Goal: Task Accomplishment & Management: Complete application form

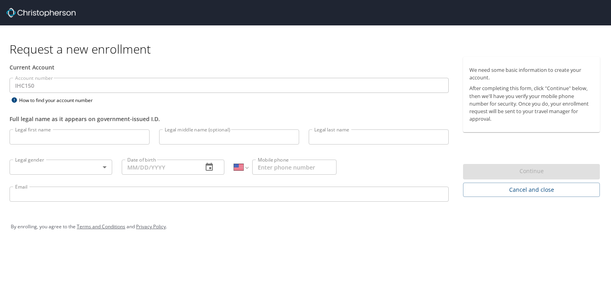
select select "US"
click at [63, 138] on input "Legal first name" at bounding box center [80, 137] width 140 height 15
type input "[PERSON_NAME]"
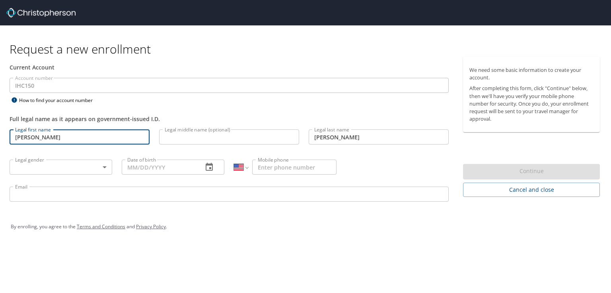
type input "[PHONE_NUMBER]"
click at [201, 136] on input "Legal middle name (optional)" at bounding box center [229, 137] width 140 height 15
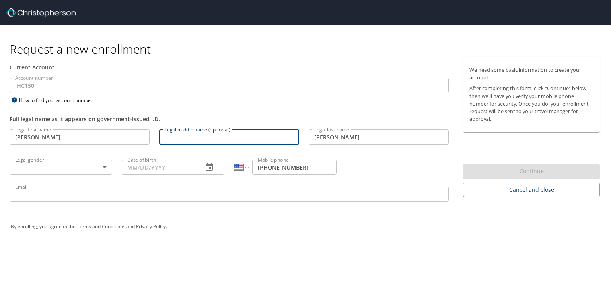
drag, startPoint x: 201, startPoint y: 136, endPoint x: 214, endPoint y: 154, distance: 22.2
click at [214, 154] on div "Legal first name [PERSON_NAME] Legal first name Legal middle name (optional) Le…" at bounding box center [229, 167] width 449 height 84
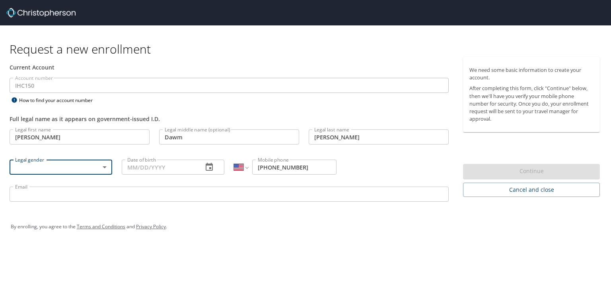
click at [190, 137] on input "Dawm" at bounding box center [229, 137] width 140 height 15
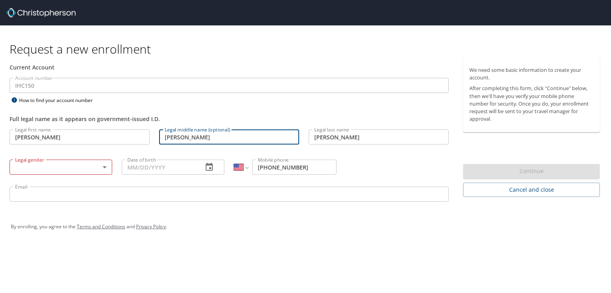
type input "[PERSON_NAME]"
click at [32, 169] on body "Request a new enrollment Current Account Account number IHC150 Account number H…" at bounding box center [305, 146] width 611 height 293
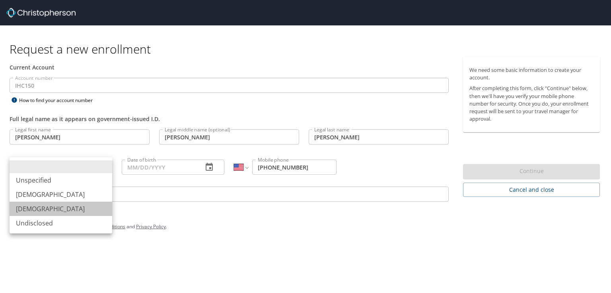
click at [43, 209] on li "[DEMOGRAPHIC_DATA]" at bounding box center [61, 209] width 103 height 14
type input "[DEMOGRAPHIC_DATA]"
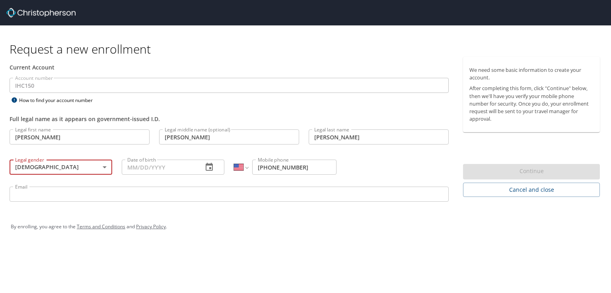
click at [149, 170] on input "Date of birth" at bounding box center [159, 167] width 75 height 15
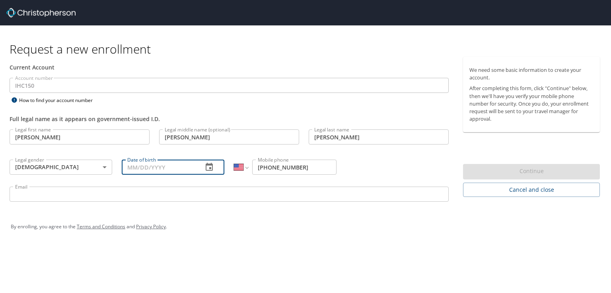
click at [149, 170] on input "Date of birth" at bounding box center [159, 167] width 75 height 15
type input "[DATE]"
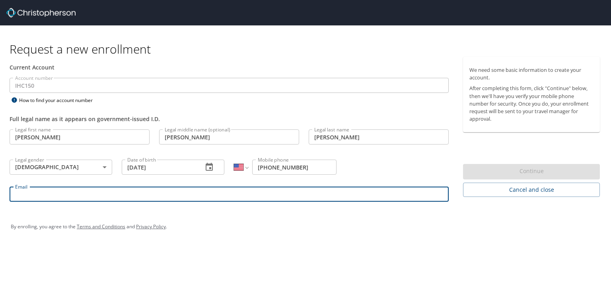
click at [36, 197] on input "Email" at bounding box center [229, 194] width 439 height 15
type input "[PERSON_NAME][EMAIL_ADDRESS][DOMAIN_NAME]"
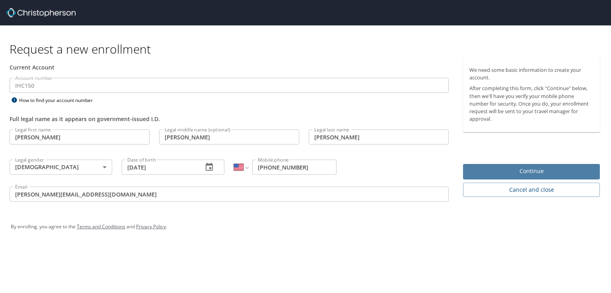
click at [527, 173] on span "Continue" at bounding box center [531, 172] width 124 height 10
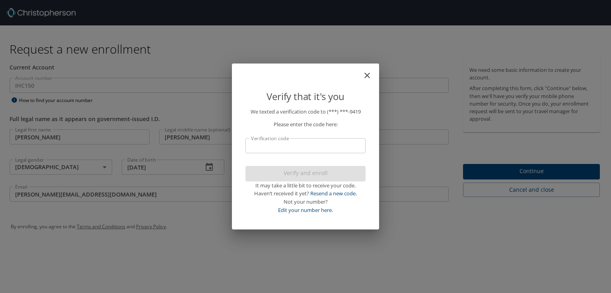
click at [367, 74] on icon "close" at bounding box center [367, 76] width 10 height 10
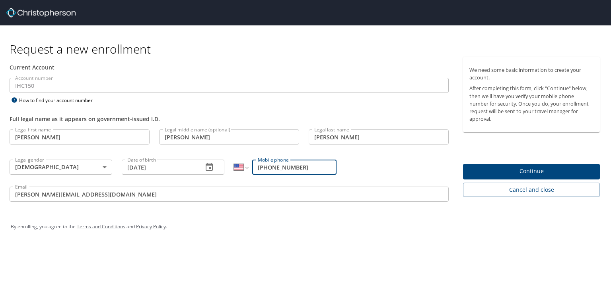
drag, startPoint x: 318, startPoint y: 163, endPoint x: 275, endPoint y: 162, distance: 42.6
click at [275, 162] on input "[PHONE_NUMBER]" at bounding box center [294, 167] width 84 height 15
type input "[PHONE_NUMBER]"
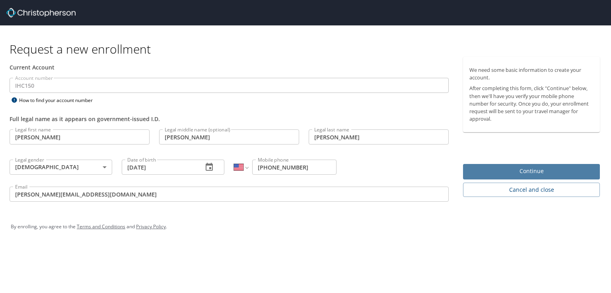
click at [542, 169] on span "Continue" at bounding box center [531, 172] width 124 height 10
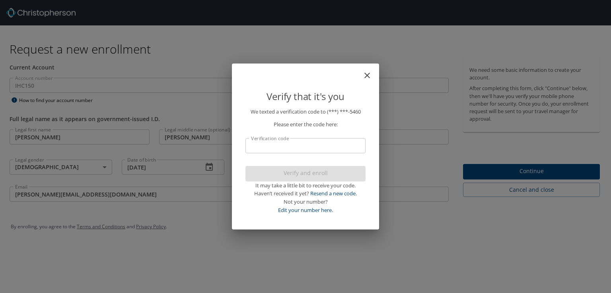
click at [342, 141] on input "Verification code" at bounding box center [305, 145] width 120 height 15
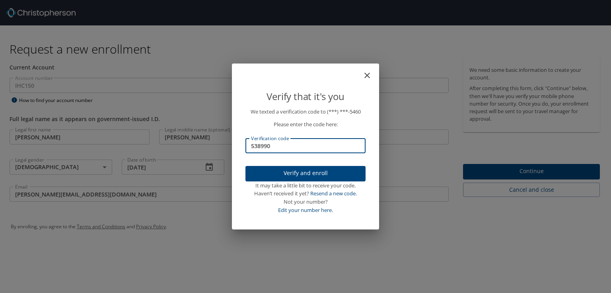
type input "538990"
click at [354, 175] on span "Verify and enroll" at bounding box center [305, 174] width 107 height 10
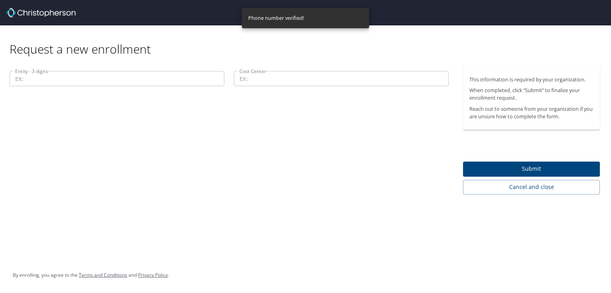
click at [354, 177] on div "Entity - 3 digits Entity - 3 digits Cost Center Cost Center" at bounding box center [229, 130] width 458 height 128
click at [134, 82] on input "Entity - 3 digits" at bounding box center [117, 78] width 215 height 15
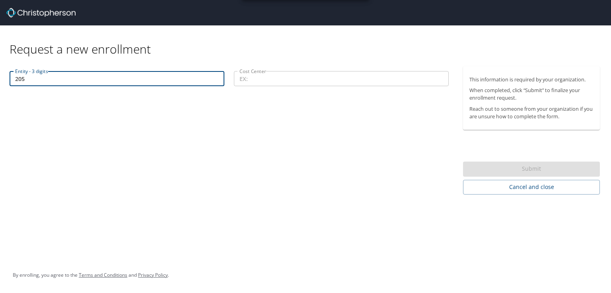
type input "205"
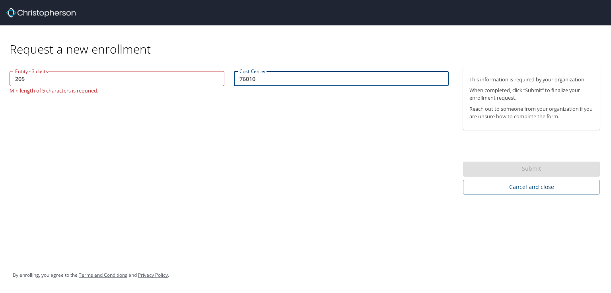
type input "76010"
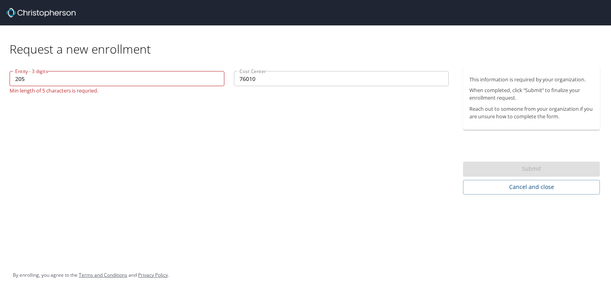
click at [490, 169] on div "Submit" at bounding box center [531, 170] width 137 height 16
click at [14, 78] on input "205" at bounding box center [117, 78] width 215 height 15
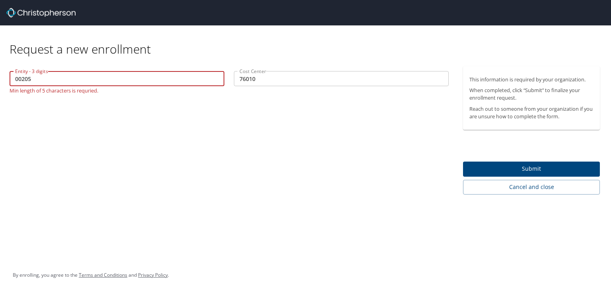
type input "00205"
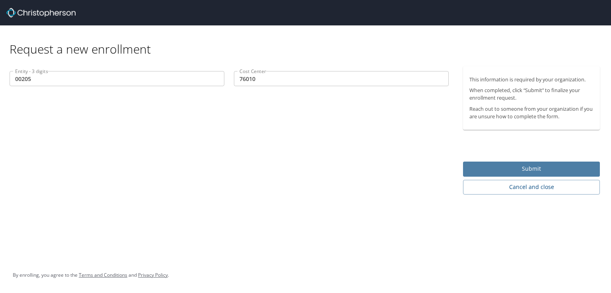
drag, startPoint x: 490, startPoint y: 169, endPoint x: 545, endPoint y: 164, distance: 55.1
click at [545, 164] on button "Submit" at bounding box center [531, 170] width 137 height 16
